Goal: Find specific page/section: Find specific page/section

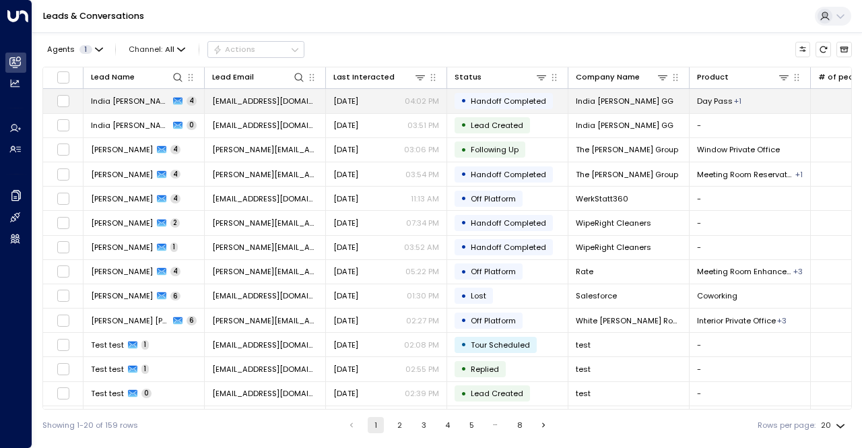
click at [193, 108] on td "India [PERSON_NAME] 4" at bounding box center [144, 101] width 121 height 24
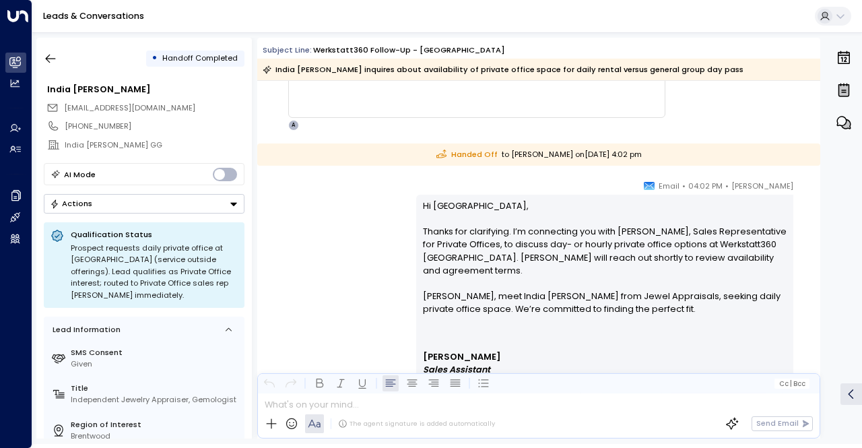
scroll to position [4226, 0]
